Goal: Transaction & Acquisition: Purchase product/service

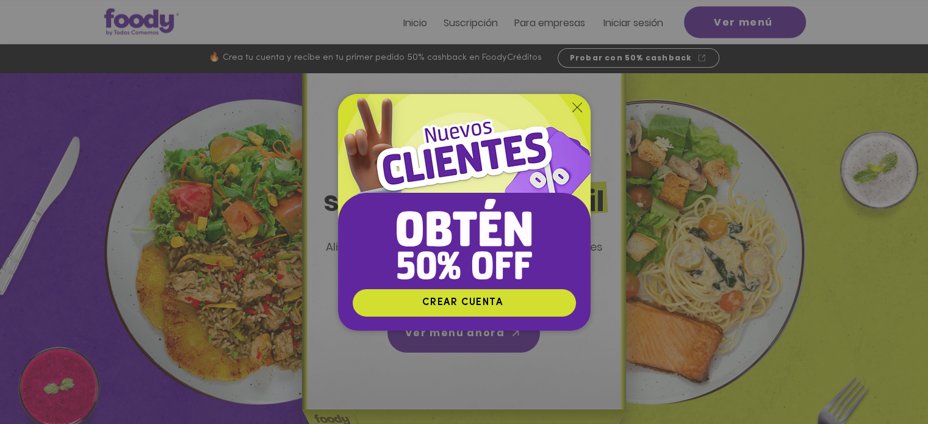
click at [579, 107] on icon "Volver al sitio" at bounding box center [577, 107] width 10 height 10
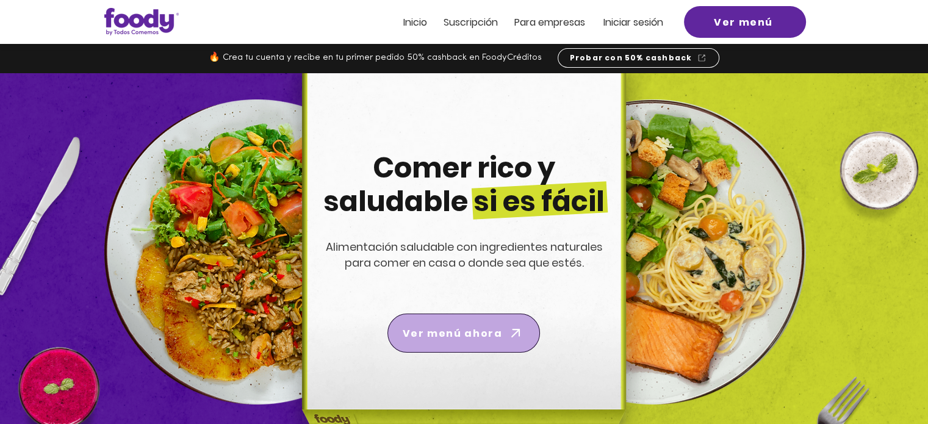
click at [446, 335] on span "Ver menú ahora" at bounding box center [451, 333] width 99 height 15
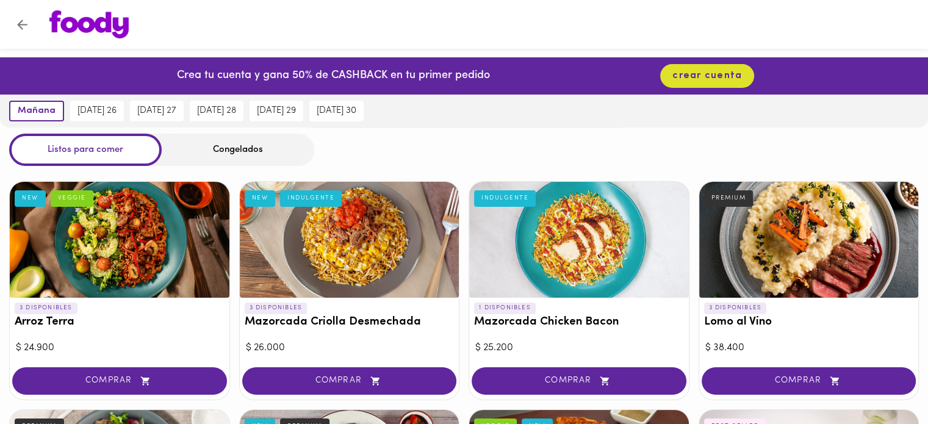
click at [349, 212] on div at bounding box center [350, 240] width 220 height 116
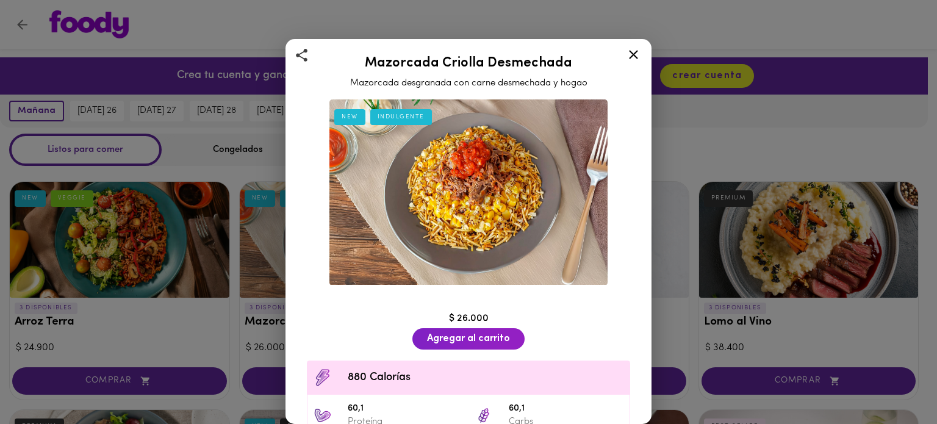
click at [454, 188] on img at bounding box center [468, 192] width 278 height 186
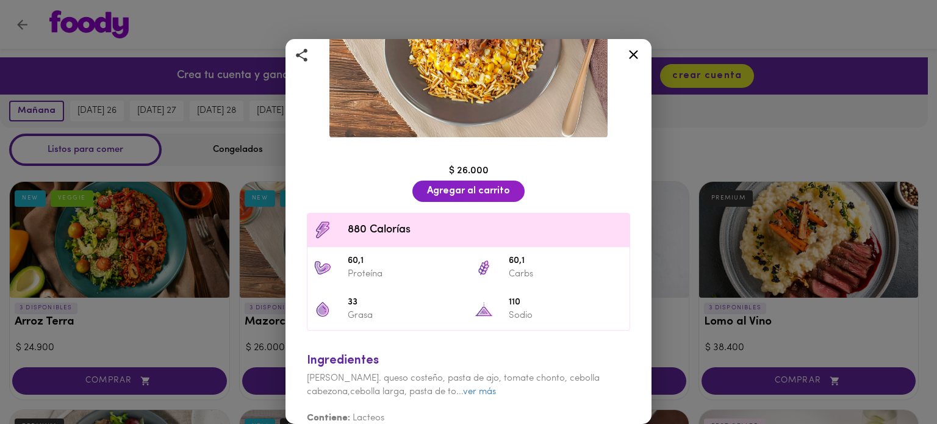
scroll to position [159, 0]
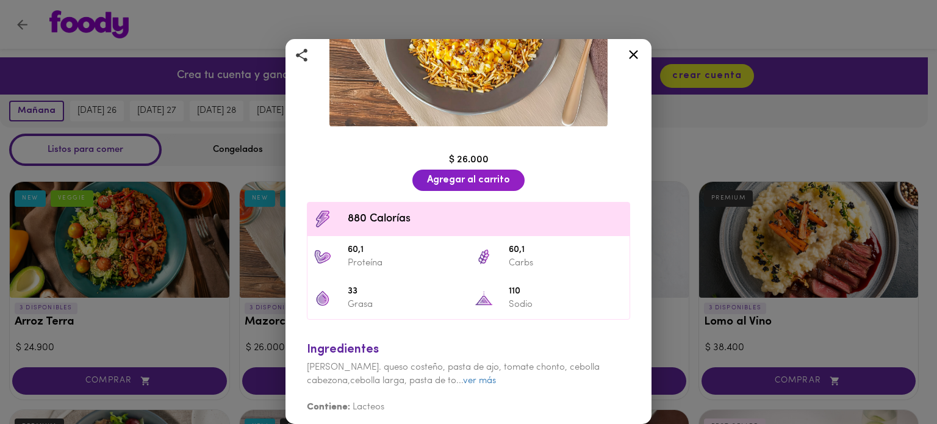
click at [720, 120] on div "Mazorcada Criolla Desmechada Mazorcada desgranada con carne desmechada y hogao …" at bounding box center [468, 212] width 937 height 424
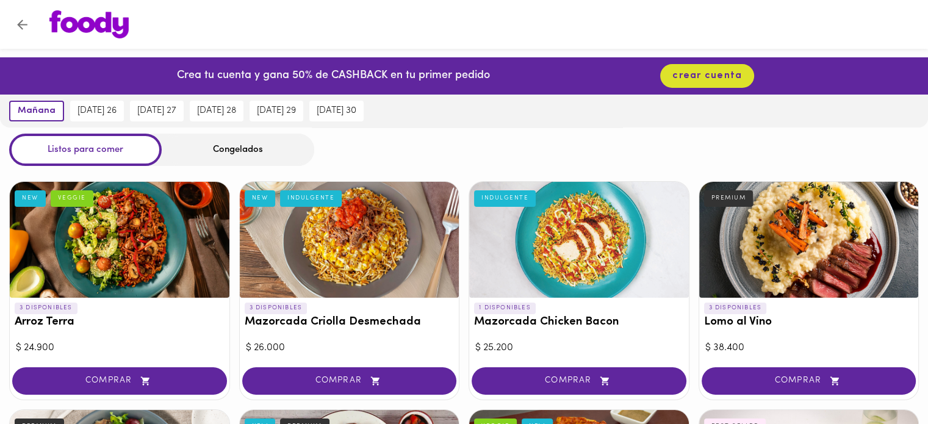
click at [602, 262] on div at bounding box center [579, 240] width 220 height 116
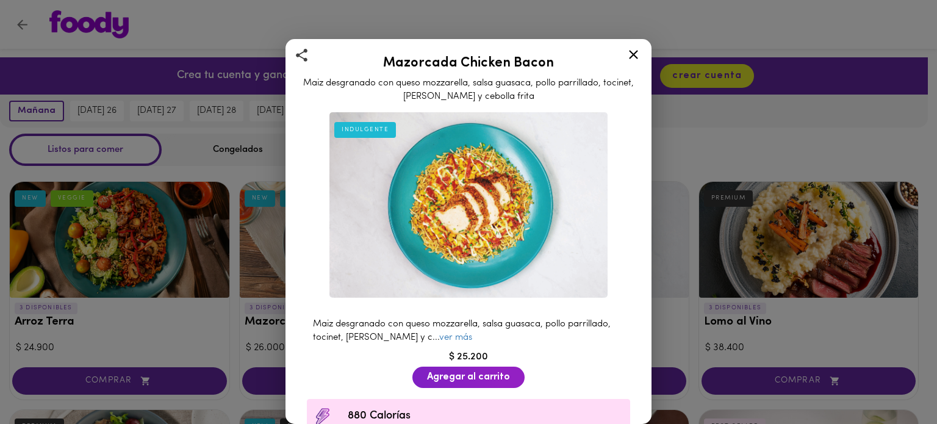
scroll to position [61, 0]
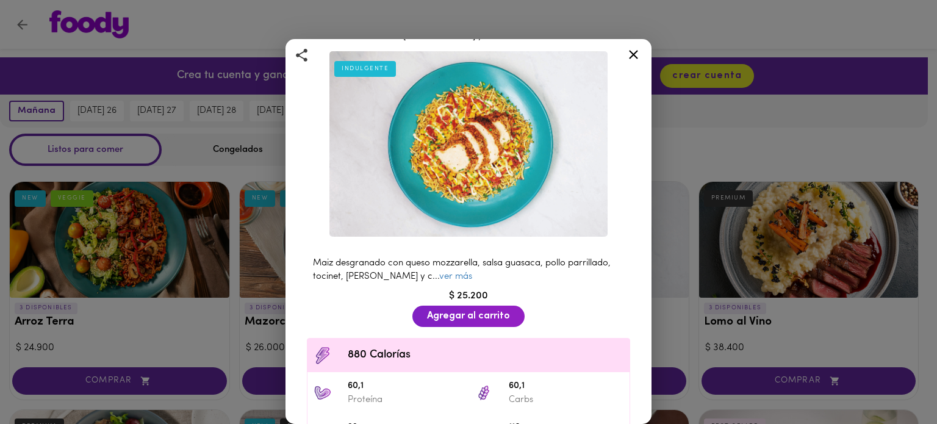
click at [637, 55] on icon at bounding box center [633, 54] width 15 height 15
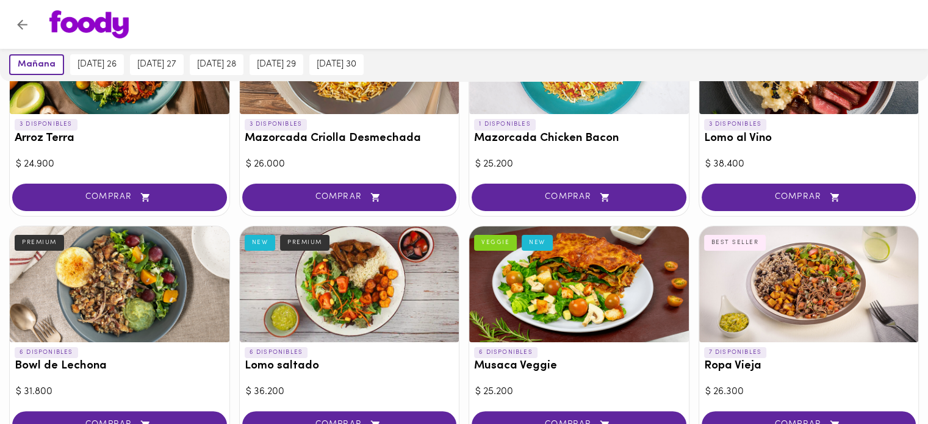
scroll to position [183, 0]
